Goal: Task Accomplishment & Management: Use online tool/utility

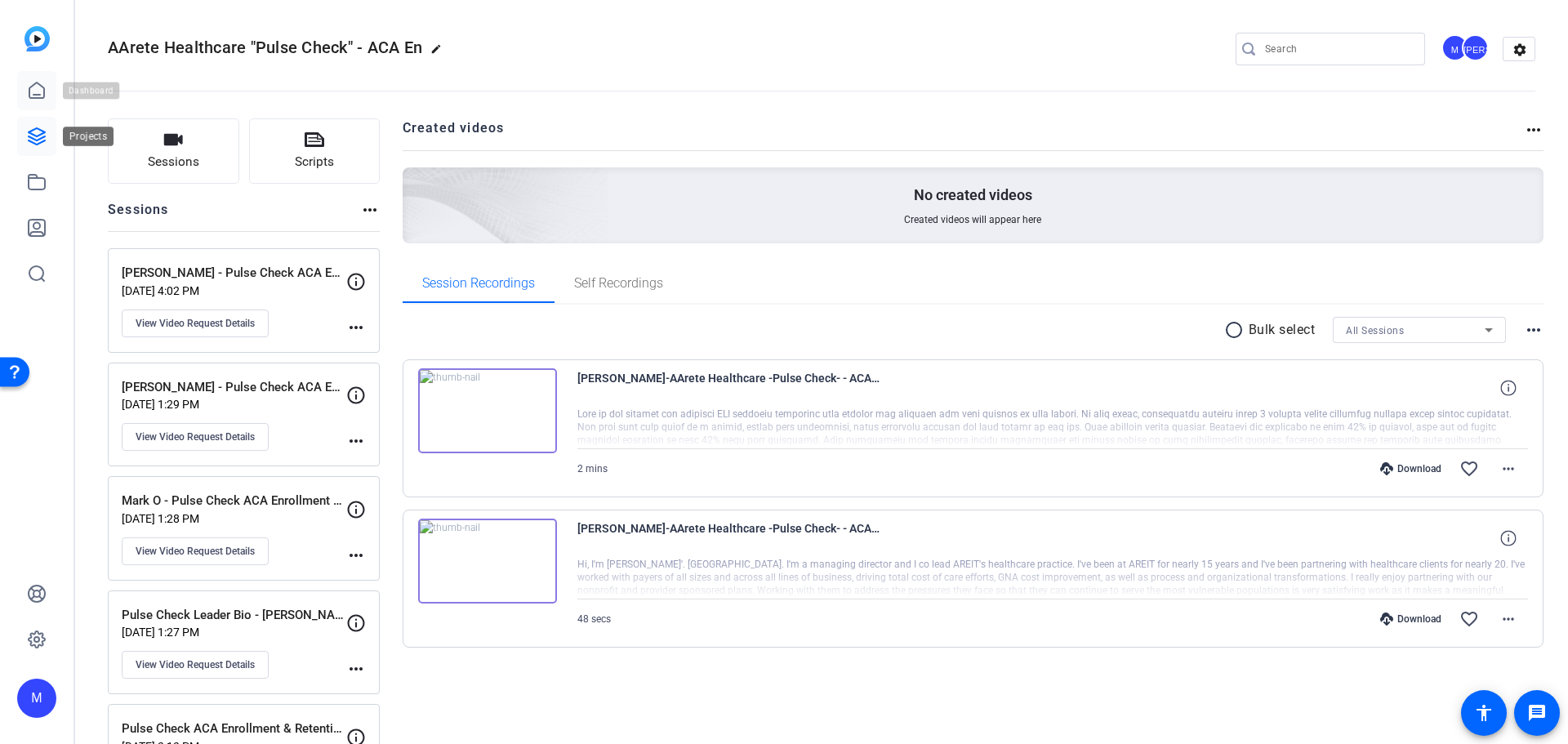
click at [32, 89] on icon at bounding box center [37, 90] width 20 height 20
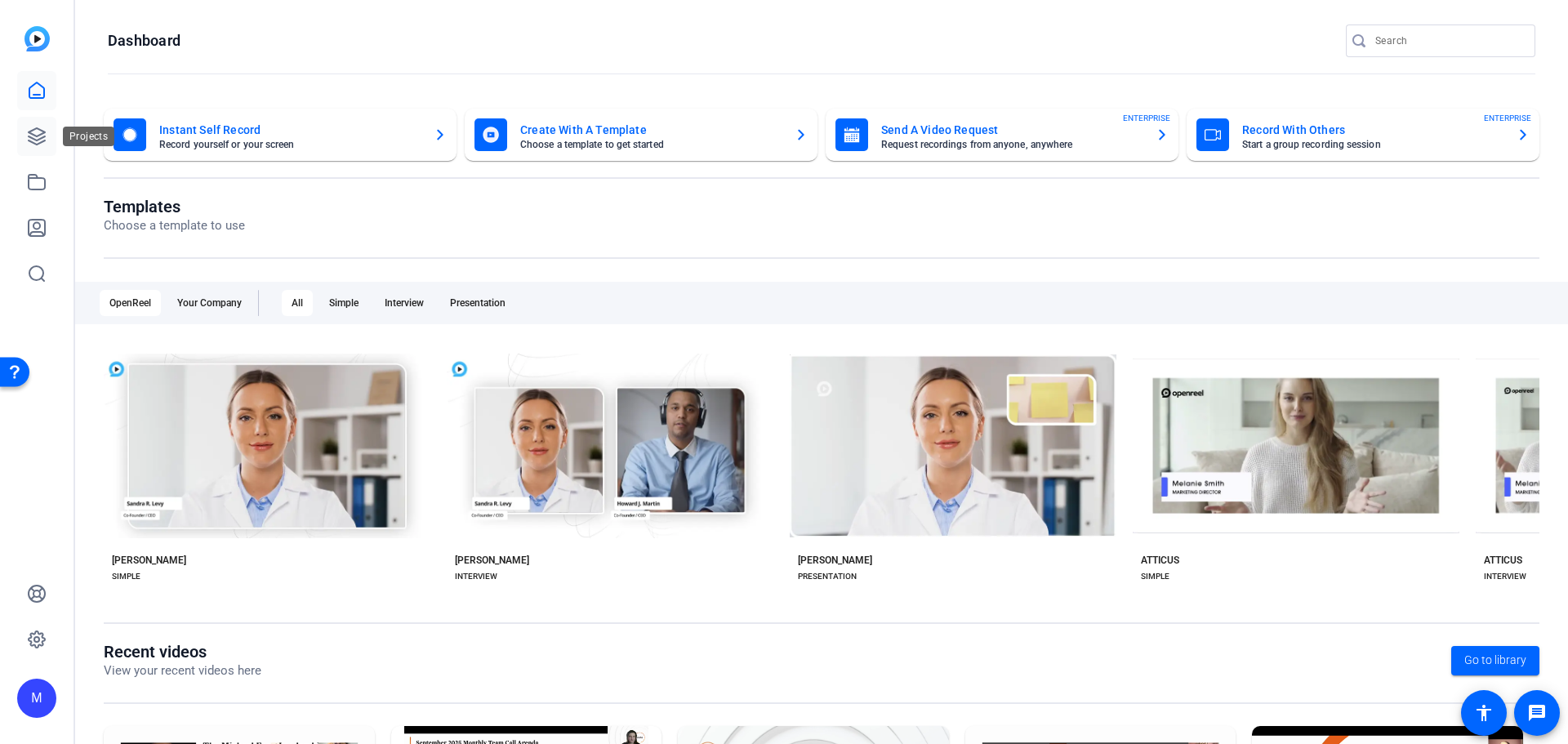
click at [26, 140] on link at bounding box center [37, 136] width 39 height 39
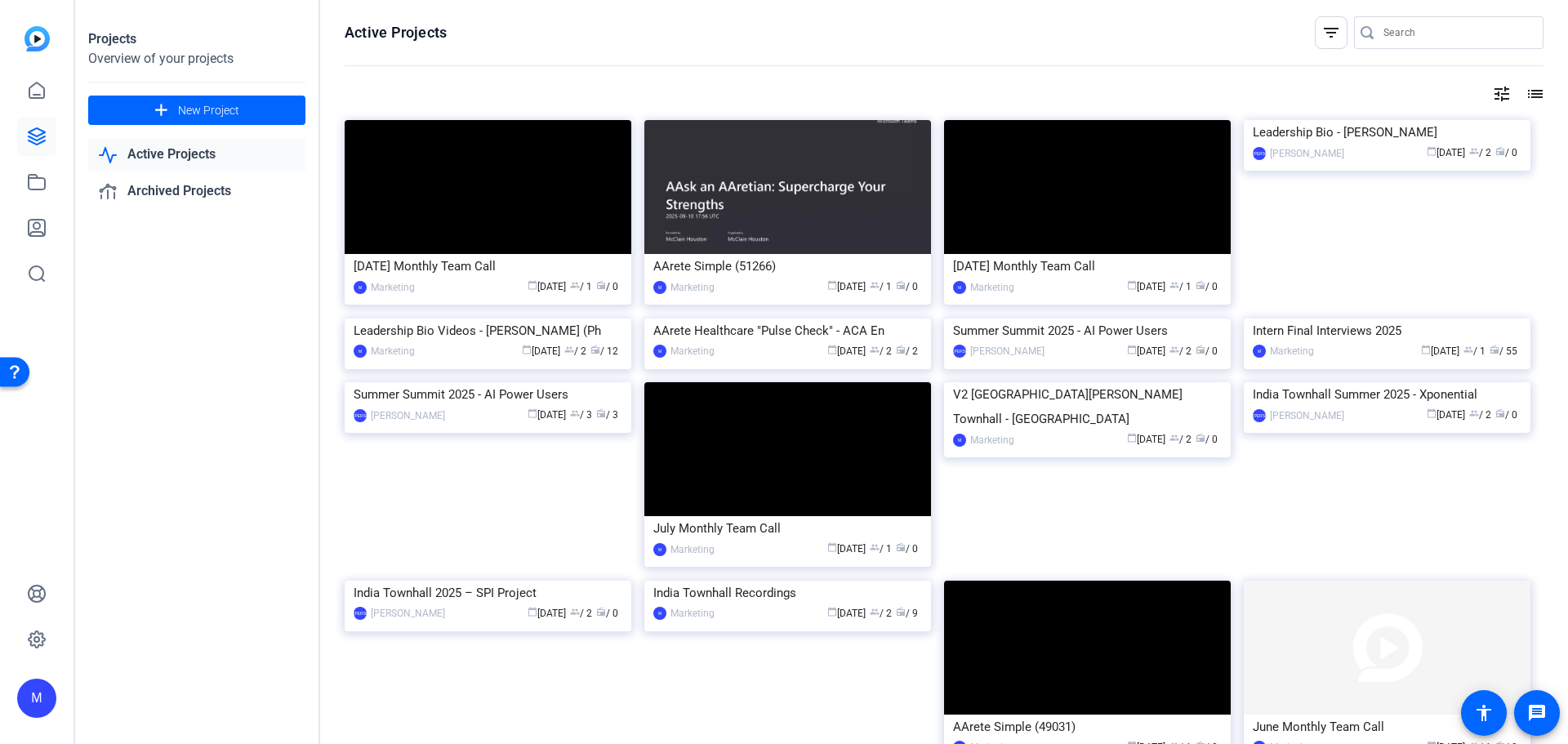
click at [134, 152] on link "Active Projects" at bounding box center [197, 154] width 217 height 33
click at [1306, 120] on img at bounding box center [1387, 120] width 287 height 0
click at [456, 318] on img at bounding box center [488, 318] width 287 height 0
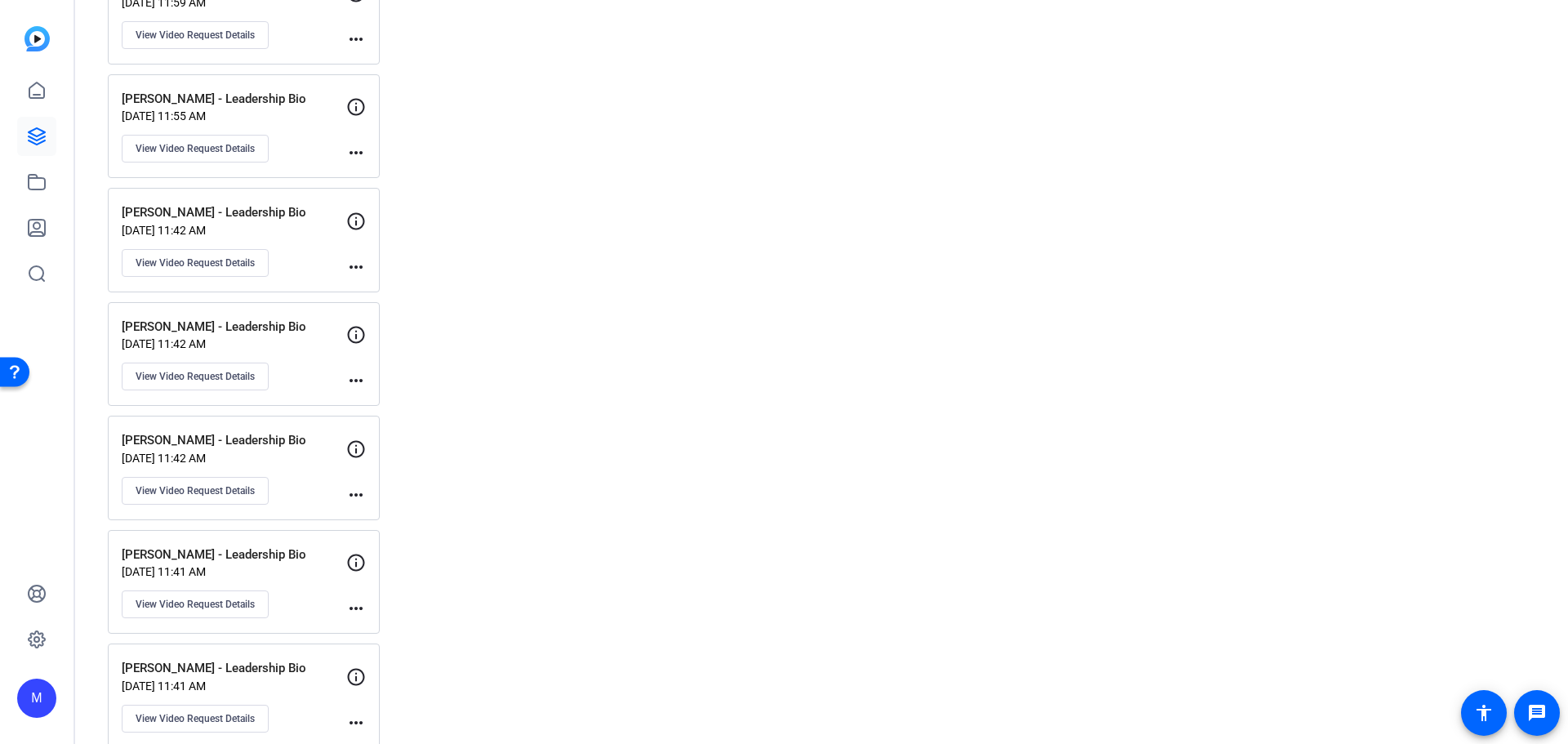
scroll to position [2776, 0]
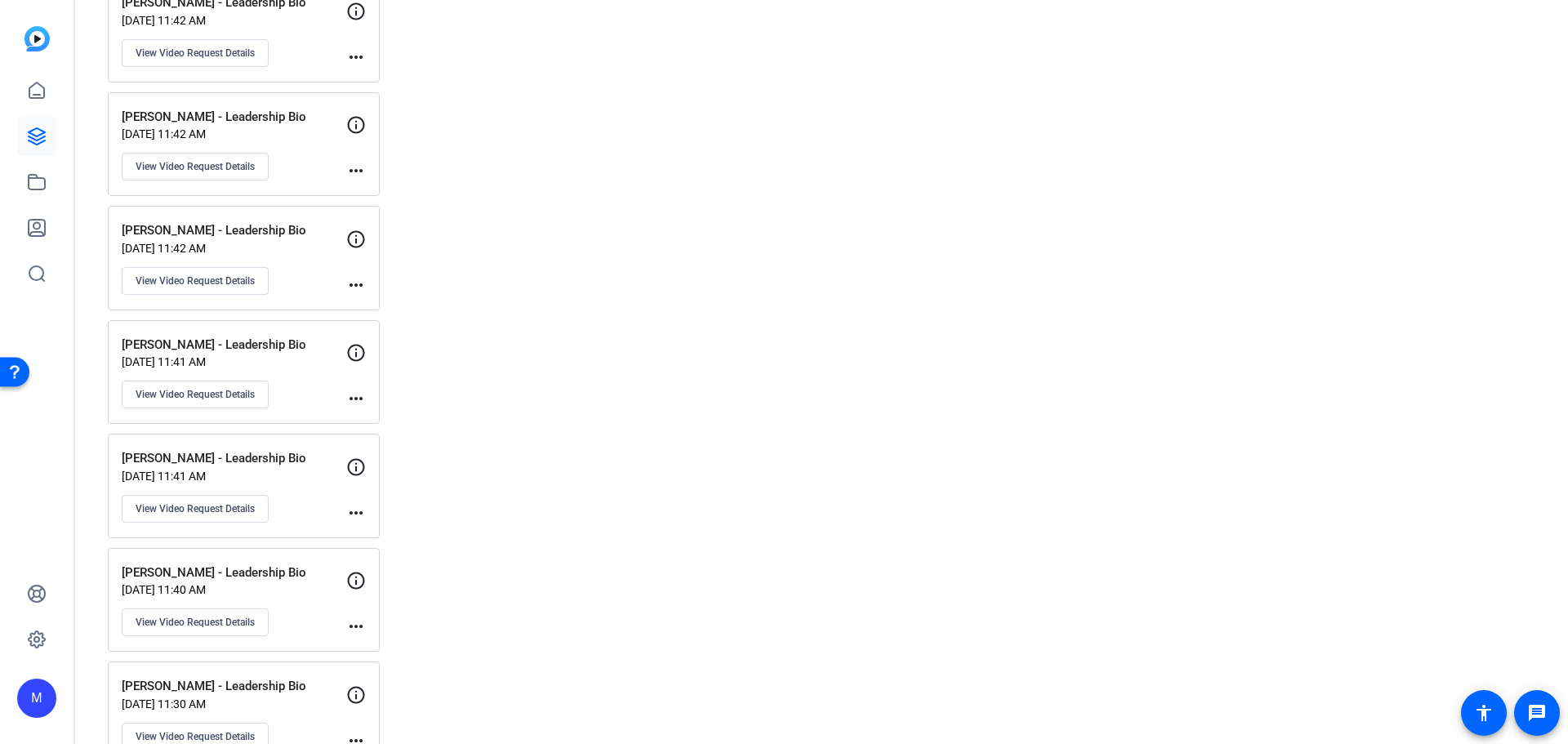
drag, startPoint x: 1075, startPoint y: 300, endPoint x: 1273, endPoint y: 56, distance: 314.2
click at [1082, 289] on div "Created videos more_horiz No created videos Created videos will appear here Ses…" at bounding box center [973, 136] width 1142 height 5588
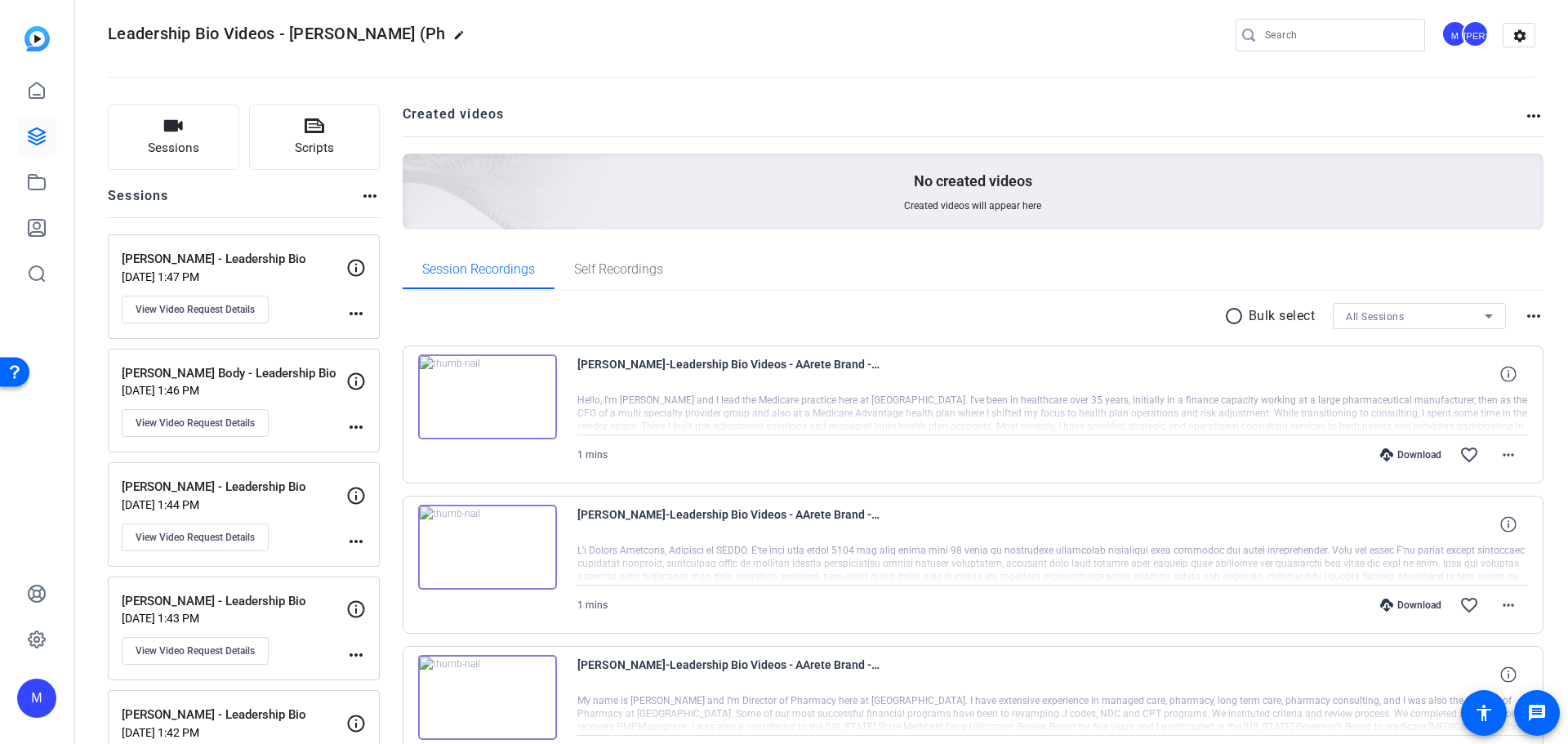
scroll to position [0, 0]
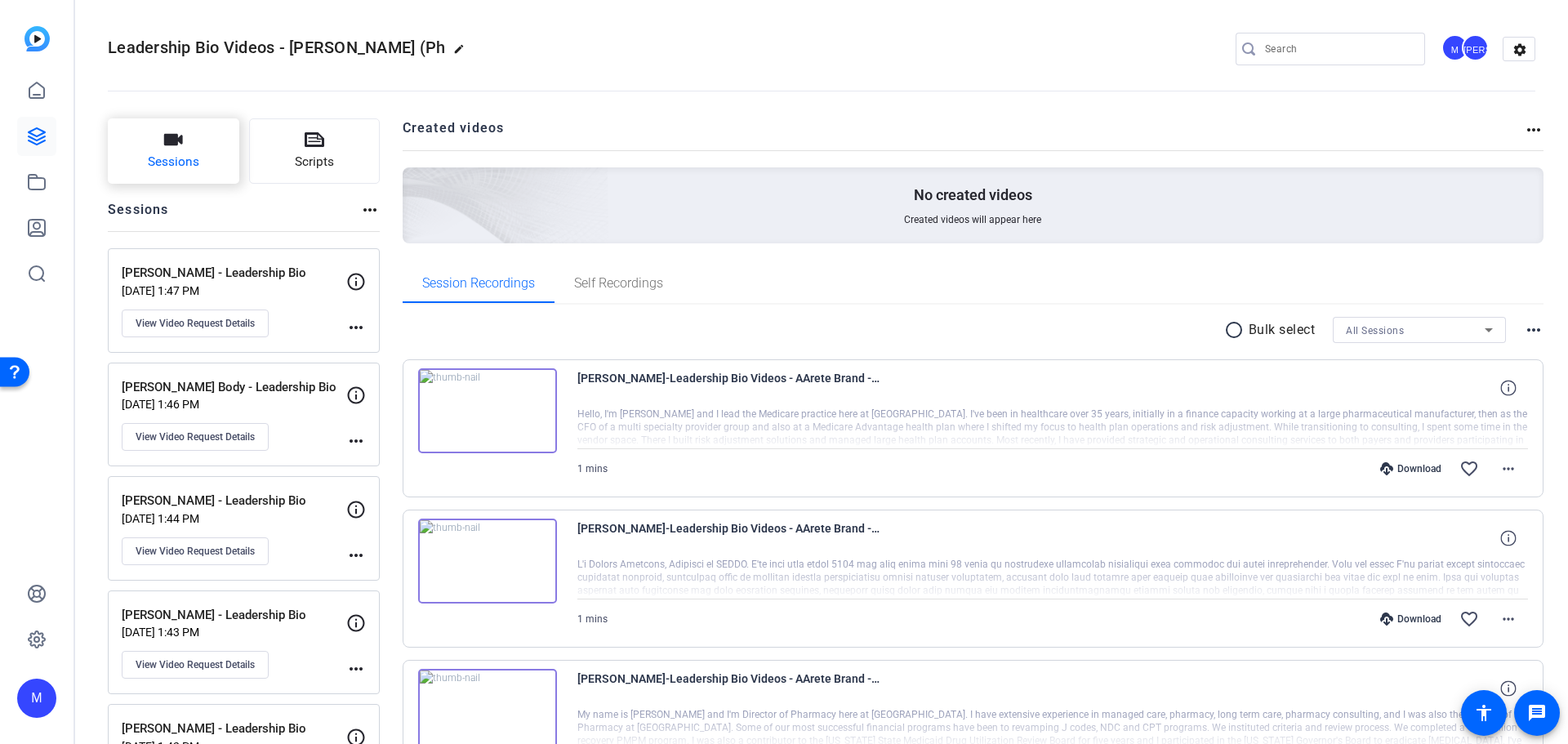
click at [177, 159] on span "Sessions" at bounding box center [174, 162] width 51 height 19
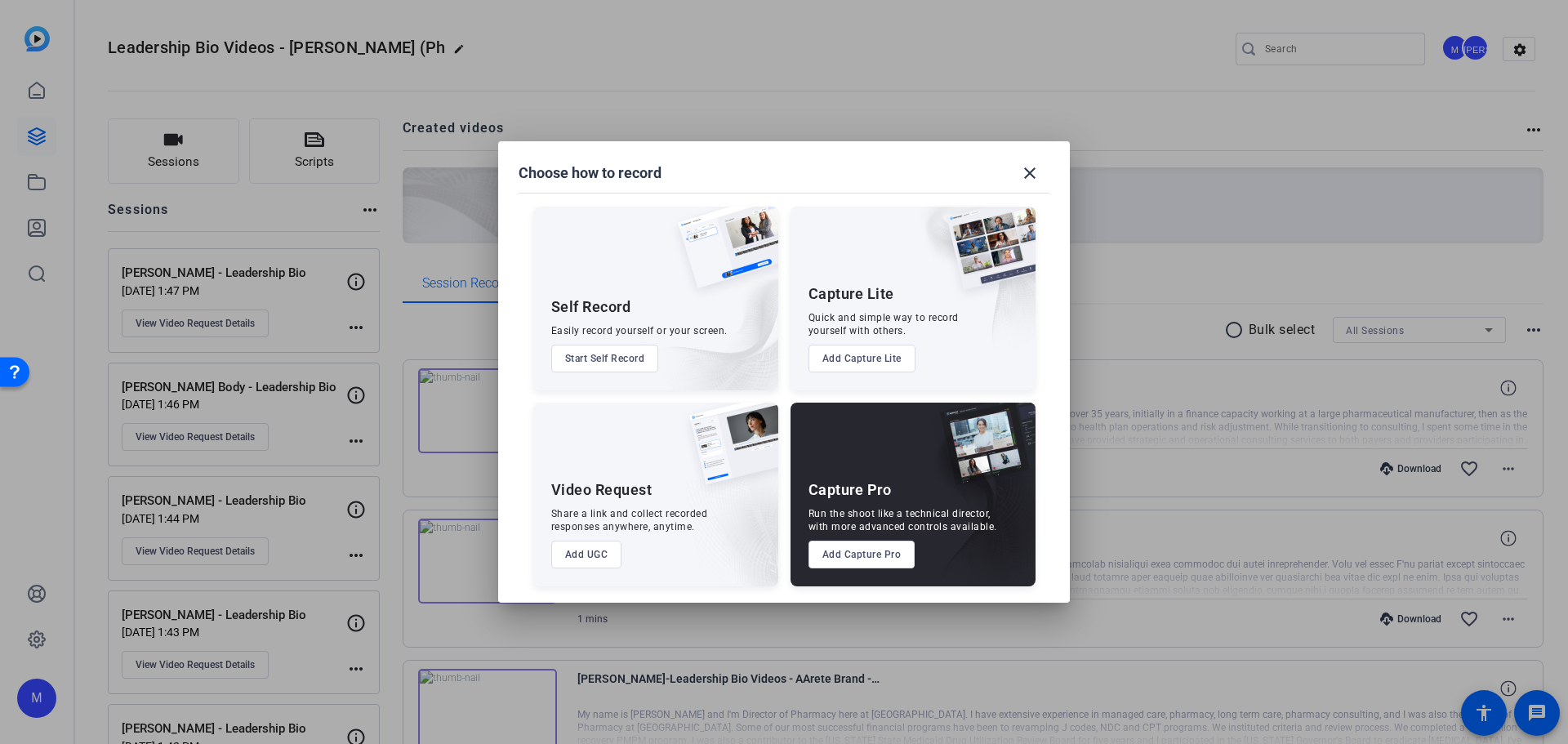
click at [604, 552] on button "Add UGC" at bounding box center [586, 554] width 71 height 28
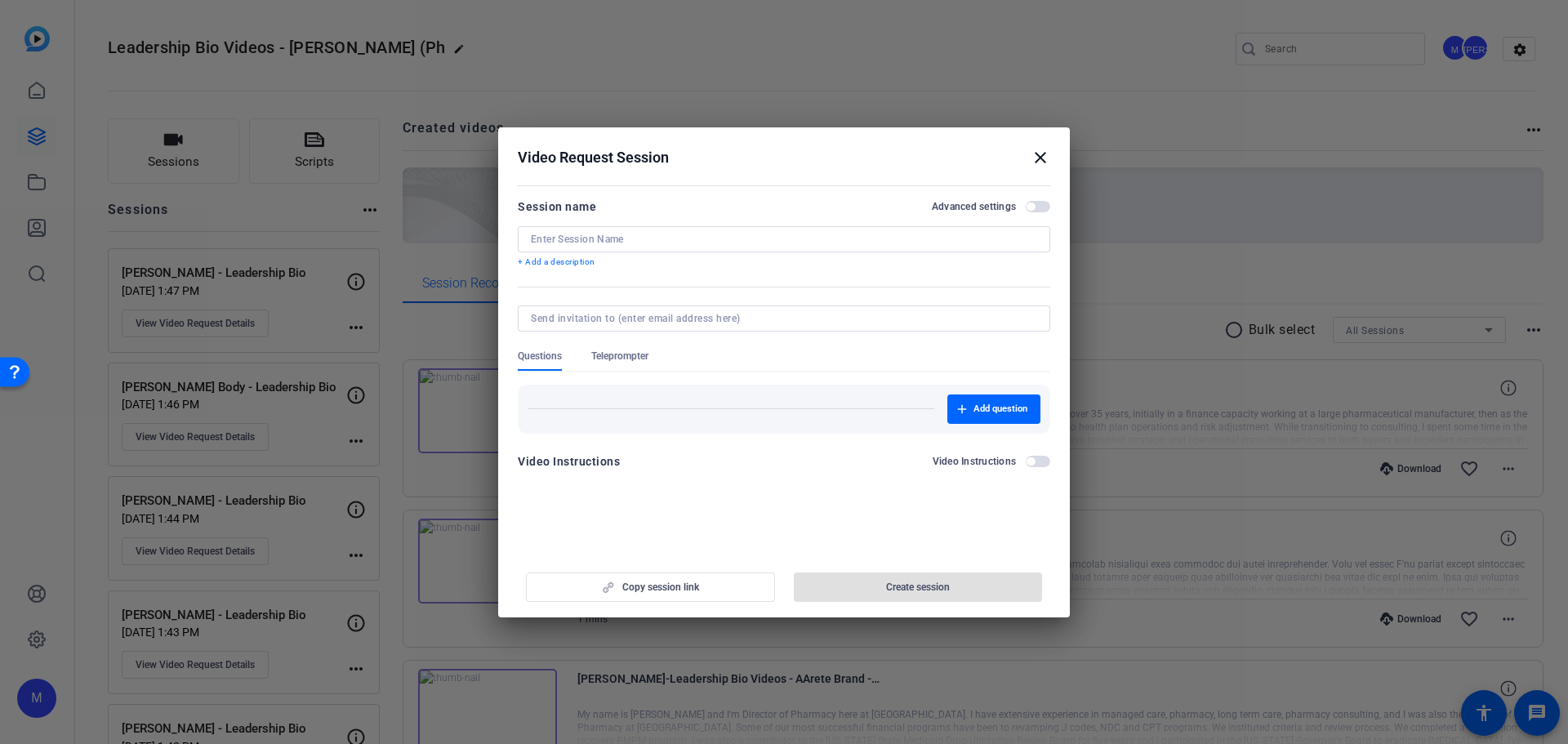
click at [593, 244] on input at bounding box center [783, 238] width 506 height 13
click at [1034, 209] on span "button" at bounding box center [1031, 207] width 9 height 9
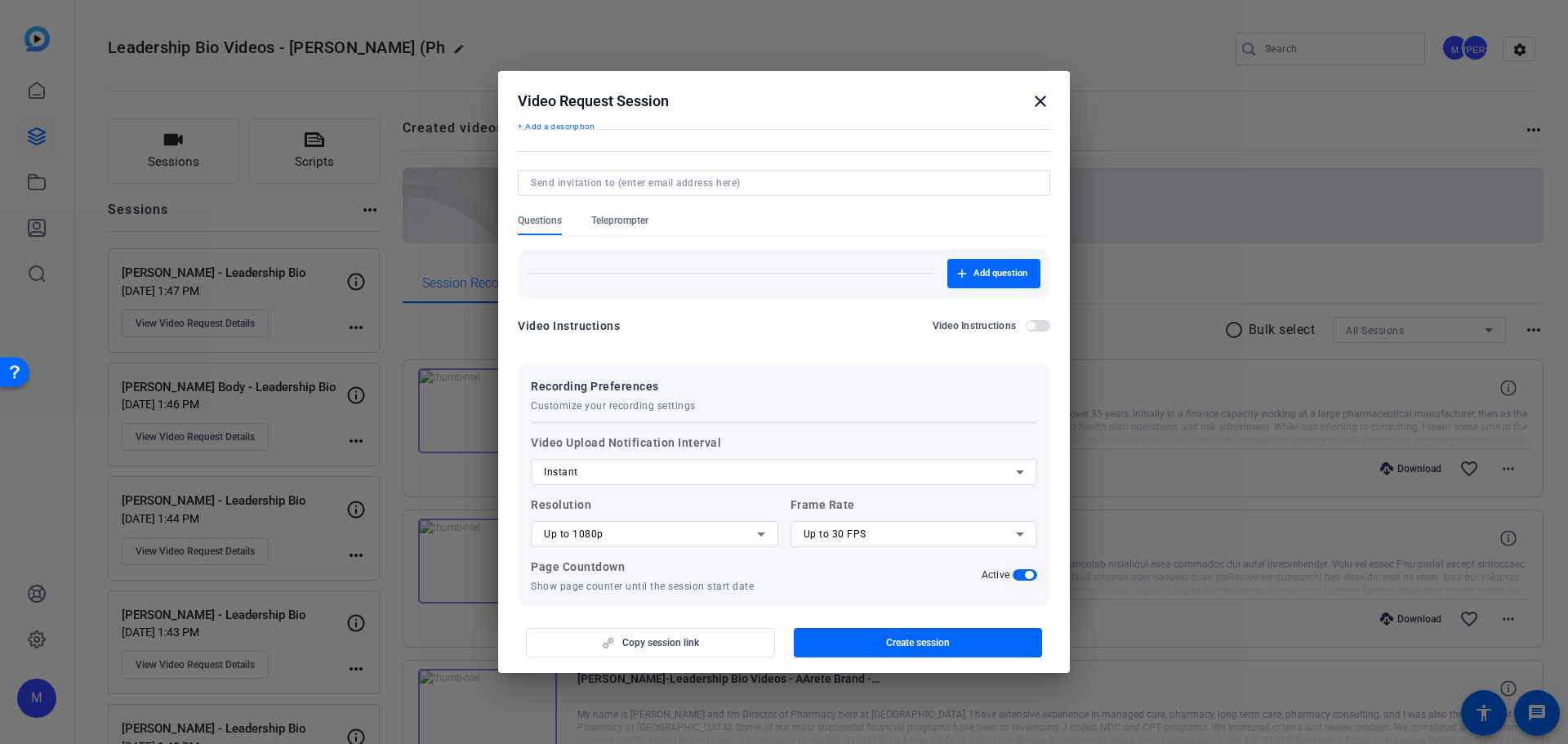
scroll to position [150, 0]
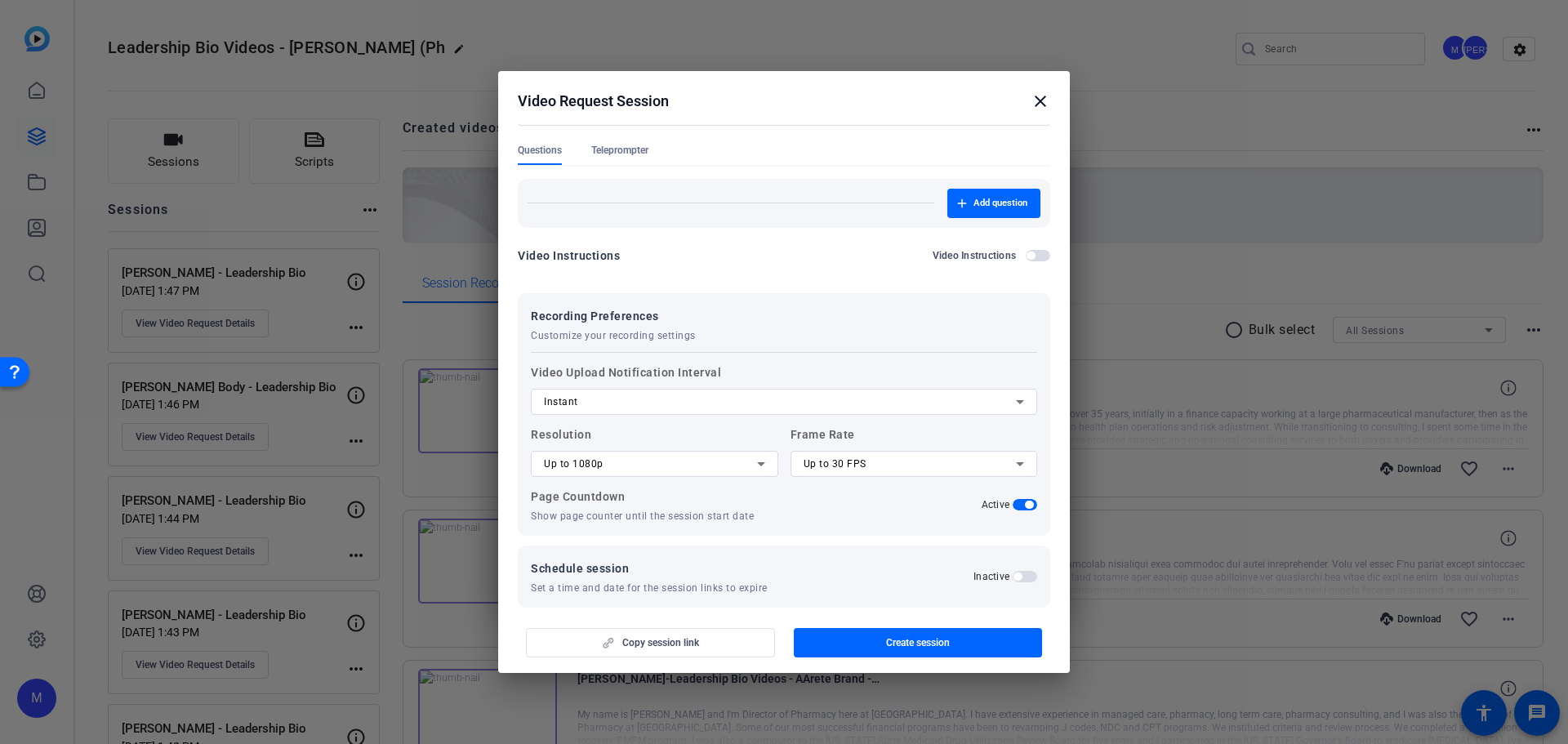
click at [623, 151] on span "Teleprompter" at bounding box center [619, 150] width 57 height 13
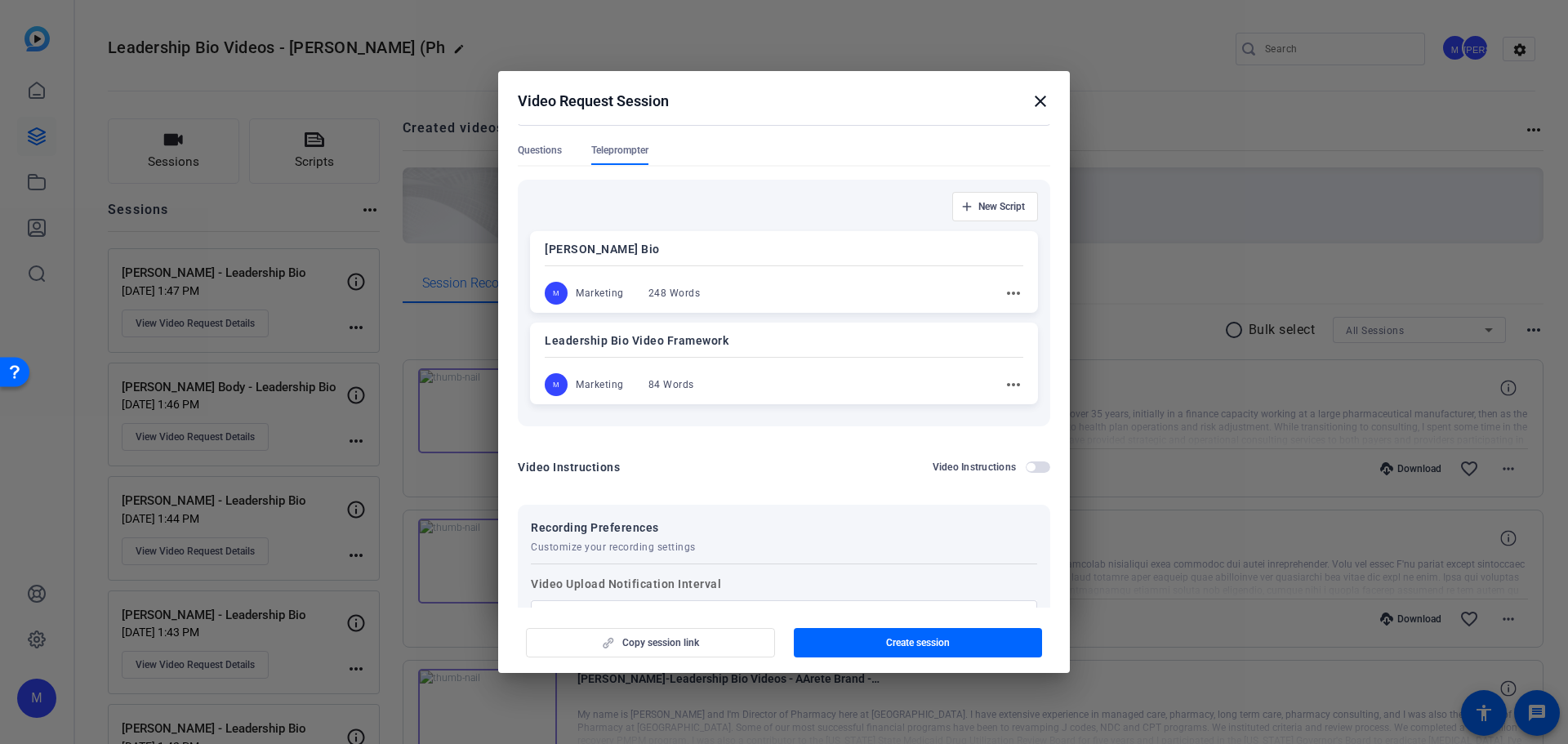
click at [1009, 390] on mat-icon "more_horiz" at bounding box center [1013, 384] width 20 height 20
click at [1015, 403] on span "Edit" at bounding box center [1041, 408] width 66 height 20
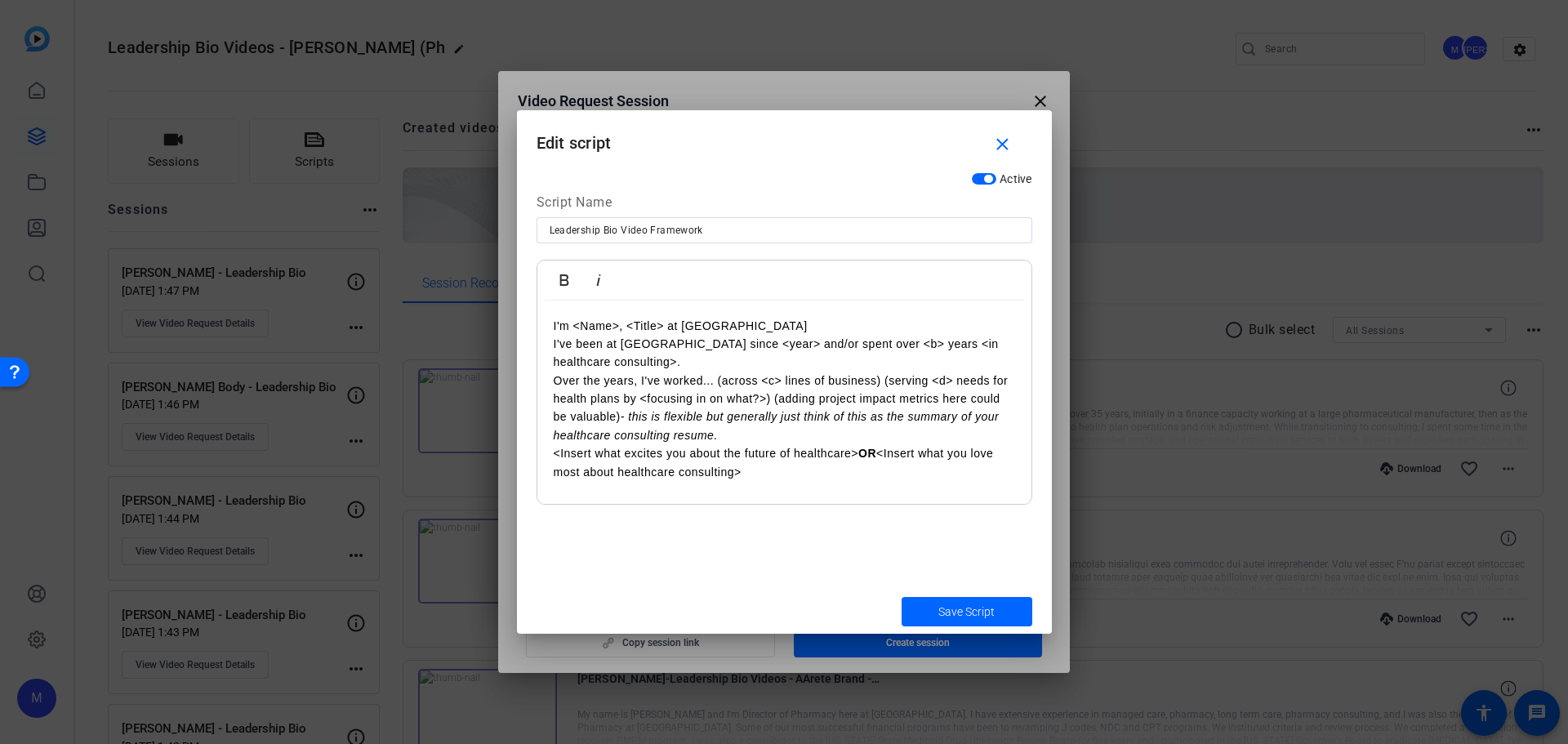
click at [685, 362] on p "I've been at [GEOGRAPHIC_DATA] since <year> and/or spent over <b> years <in hea…" at bounding box center [784, 352] width 461 height 37
click at [983, 605] on span "Save Script" at bounding box center [966, 612] width 56 height 17
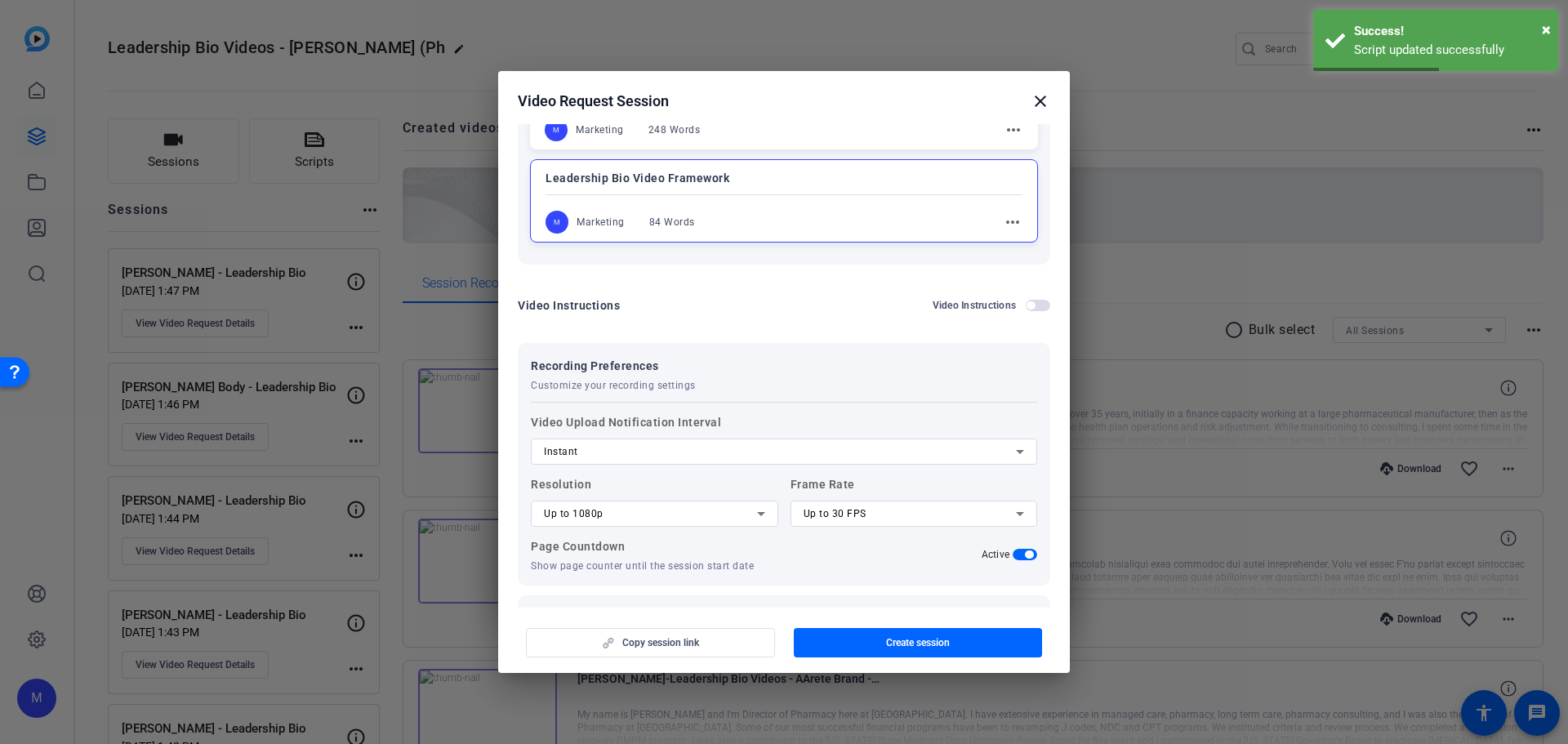
scroll to position [381, 0]
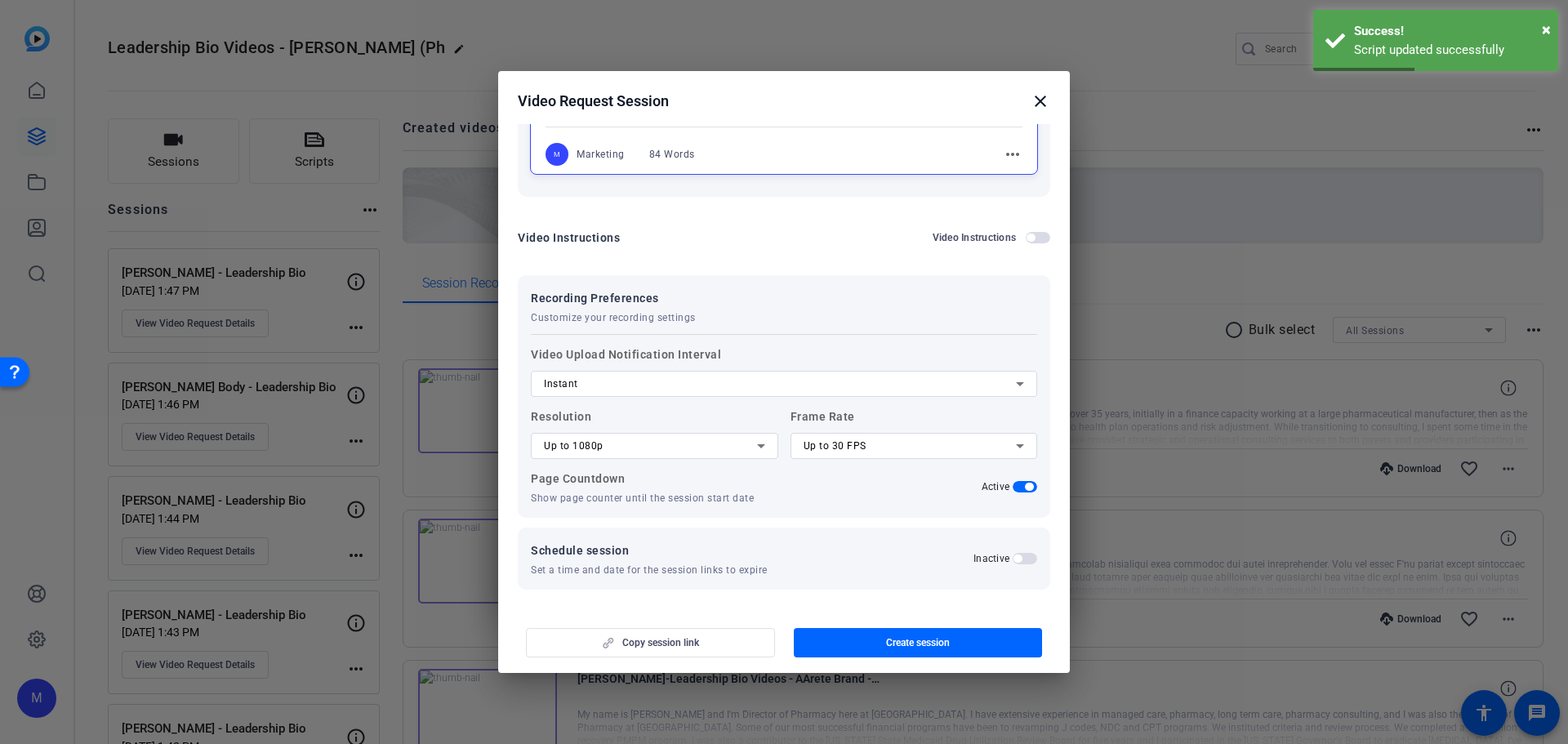
click at [656, 440] on div "Up to 1080p" at bounding box center [650, 445] width 213 height 20
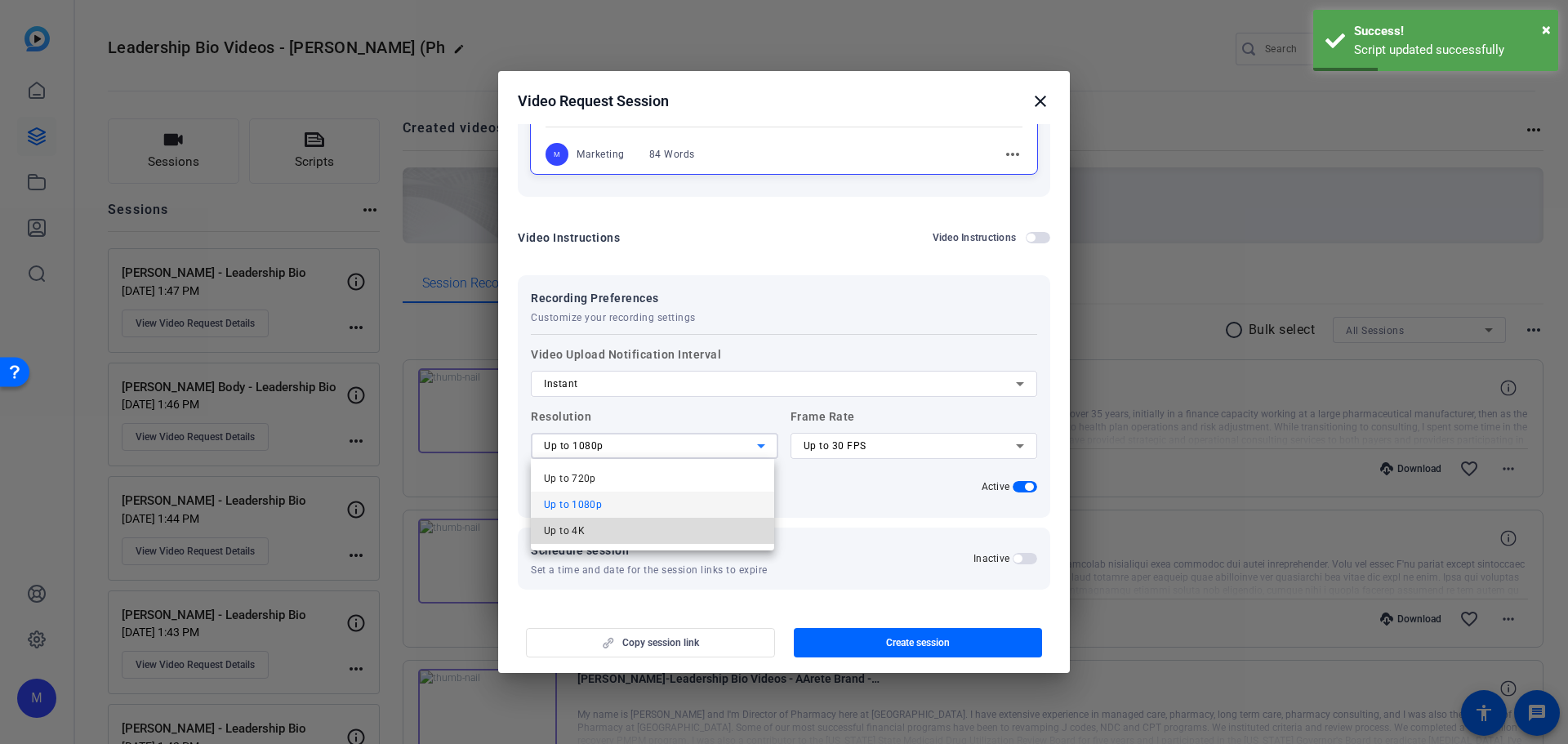
click at [652, 532] on mat-option "Up to 4K" at bounding box center [652, 530] width 243 height 26
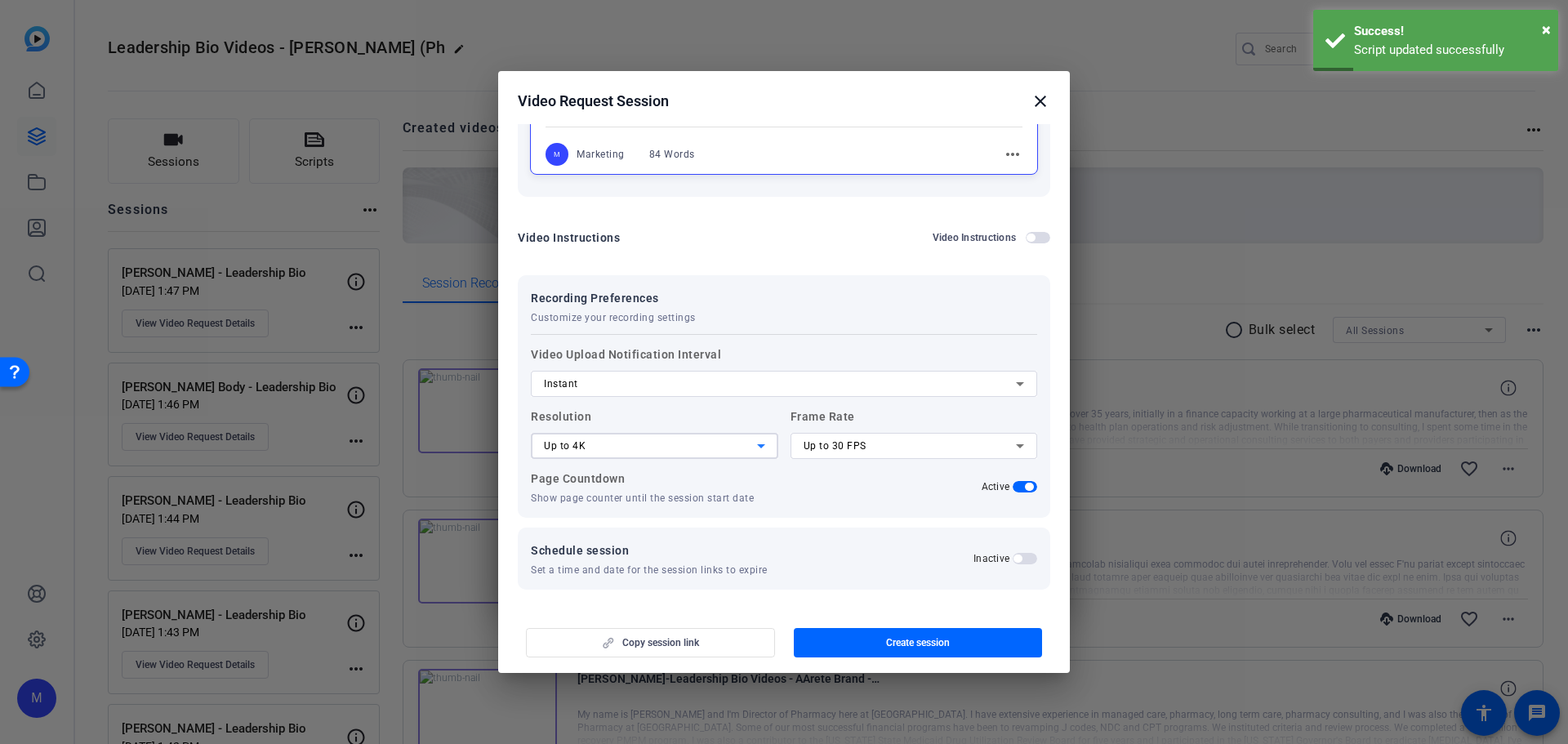
click at [895, 444] on div "Up to 30 FPS" at bounding box center [910, 445] width 213 height 20
click at [890, 526] on mat-option "Up to 60 FPS" at bounding box center [908, 530] width 243 height 26
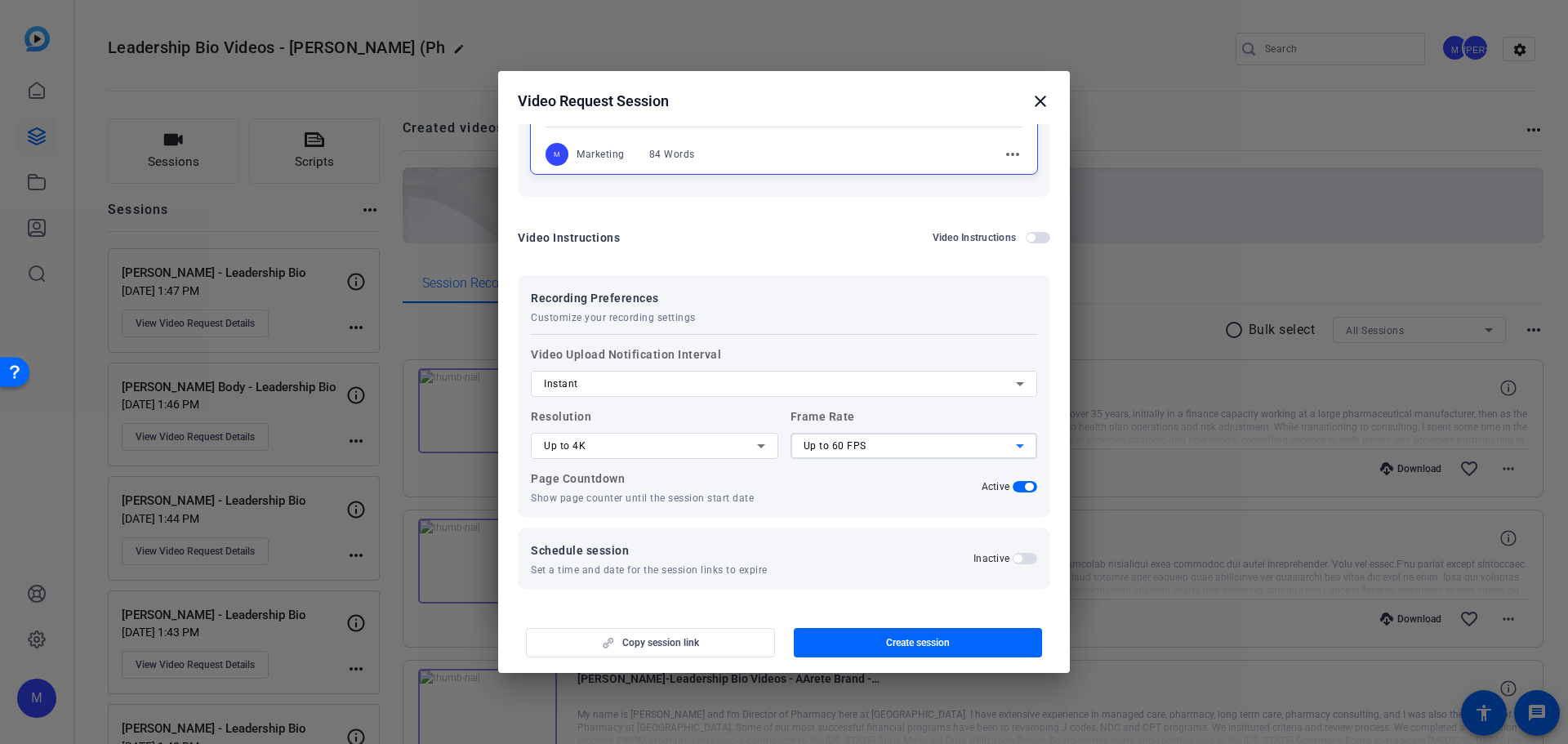
scroll to position [0, 0]
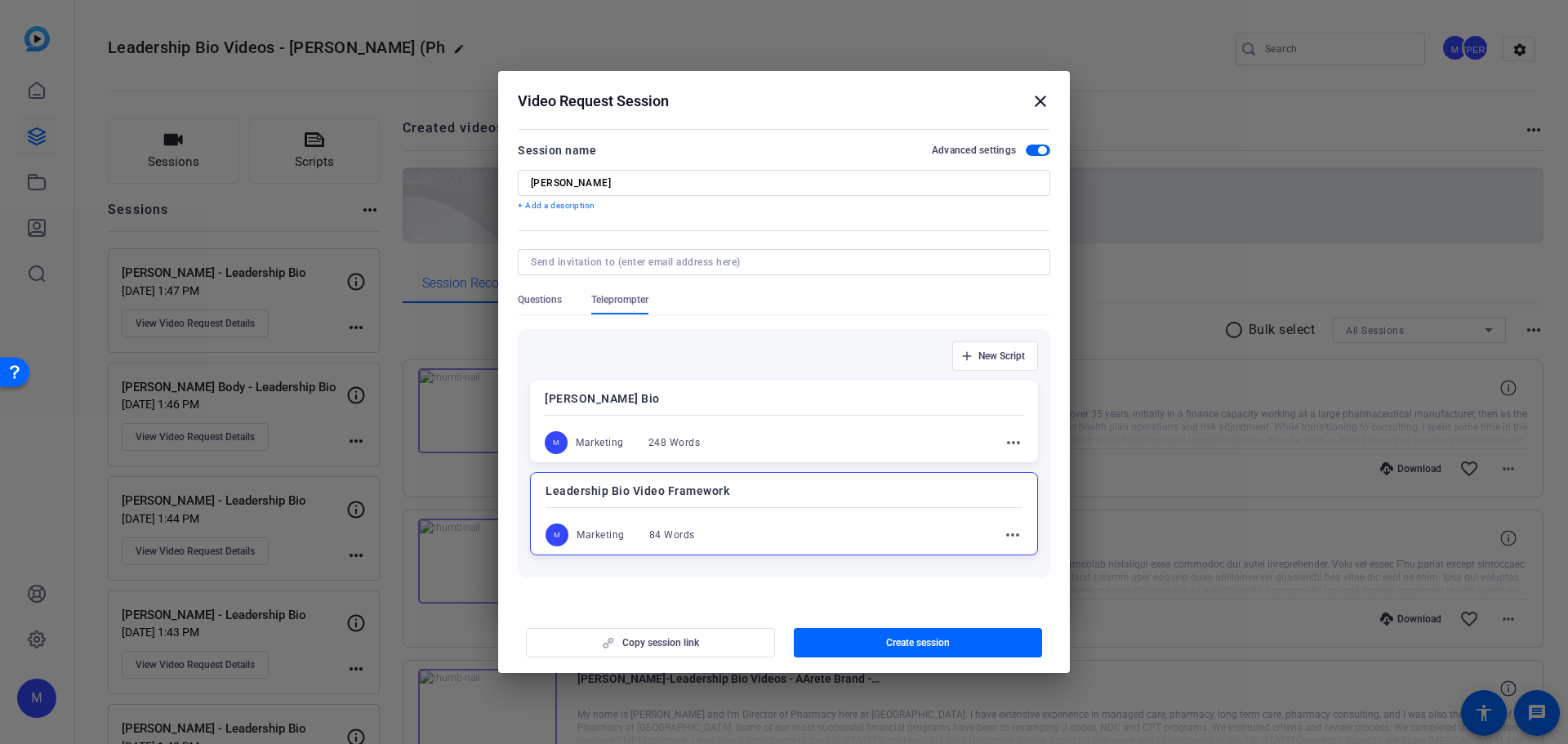
click at [721, 183] on input "[PERSON_NAME]" at bounding box center [783, 182] width 506 height 13
type input "[PERSON_NAME] - Leadership Bio"
click at [896, 638] on span "Create session" at bounding box center [918, 642] width 64 height 13
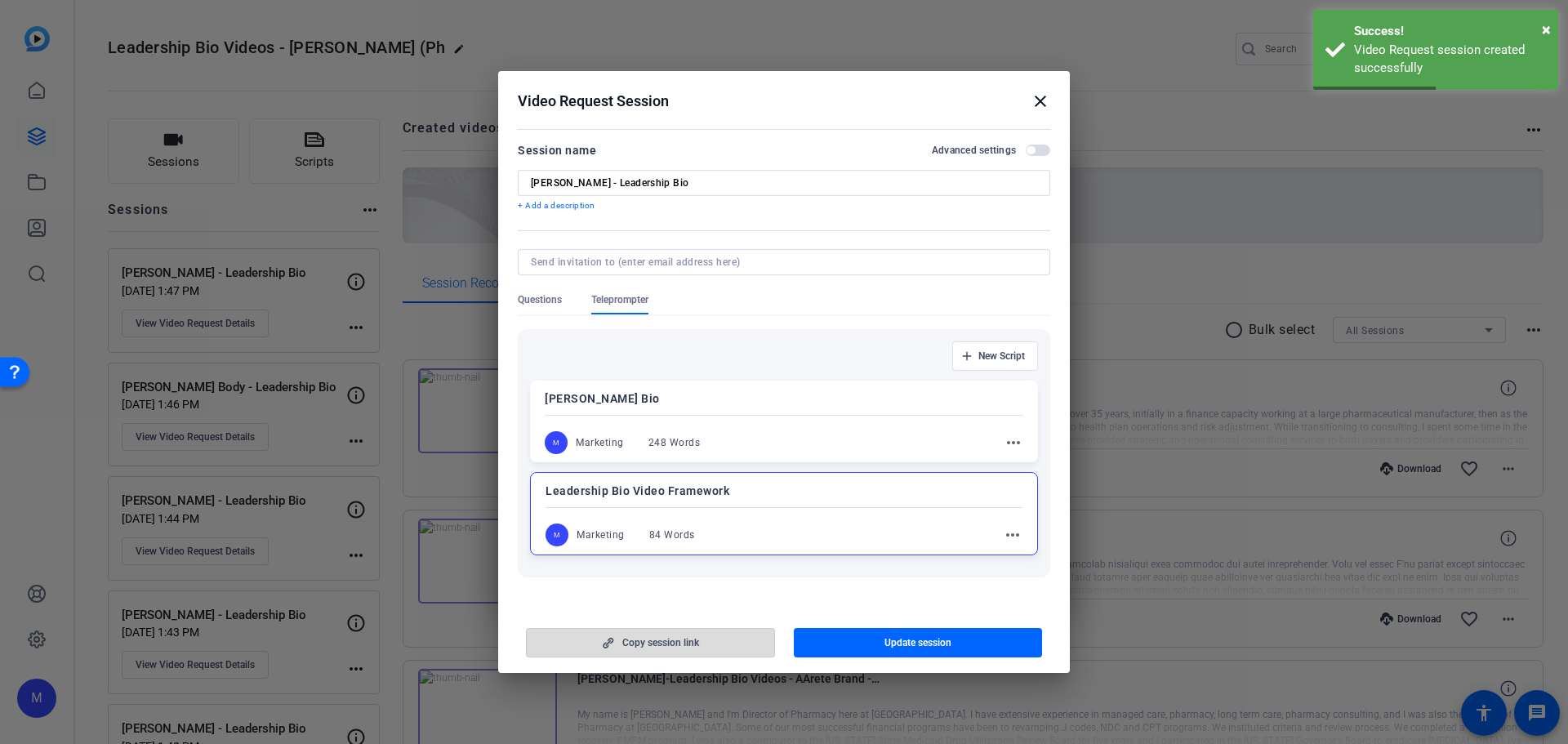
click at [724, 650] on span "button" at bounding box center [650, 643] width 248 height 39
